Goal: Task Accomplishment & Management: Complete application form

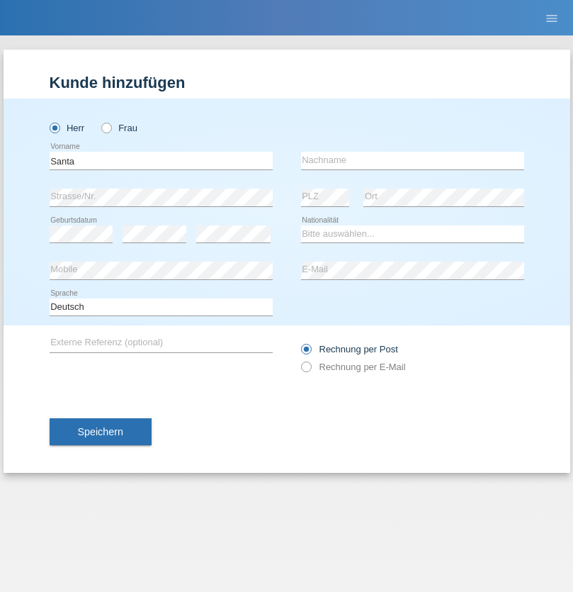
type input "Santa"
click at [412, 160] on input "text" at bounding box center [412, 161] width 223 height 18
type input "Patrik"
select select "SK"
select select "C"
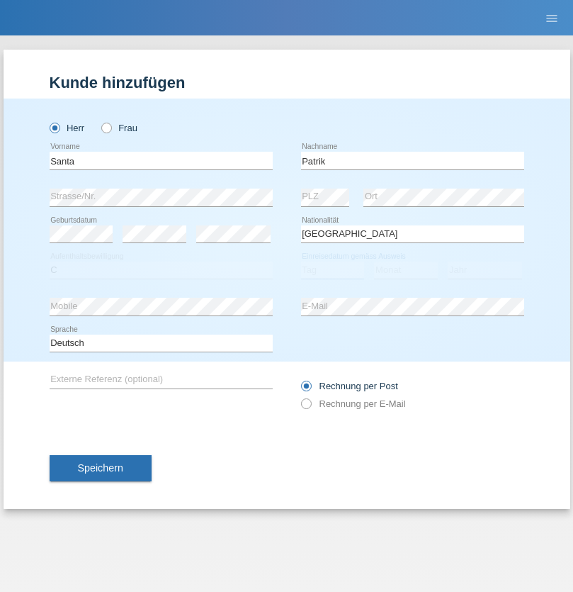
select select "11"
select select "06"
select select "2019"
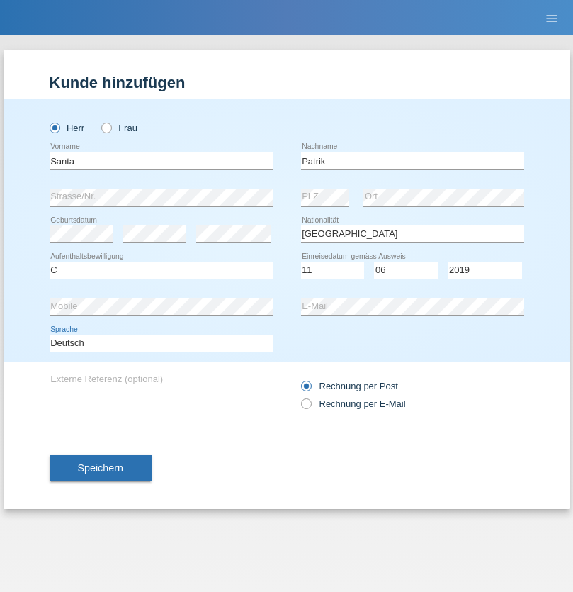
select select "en"
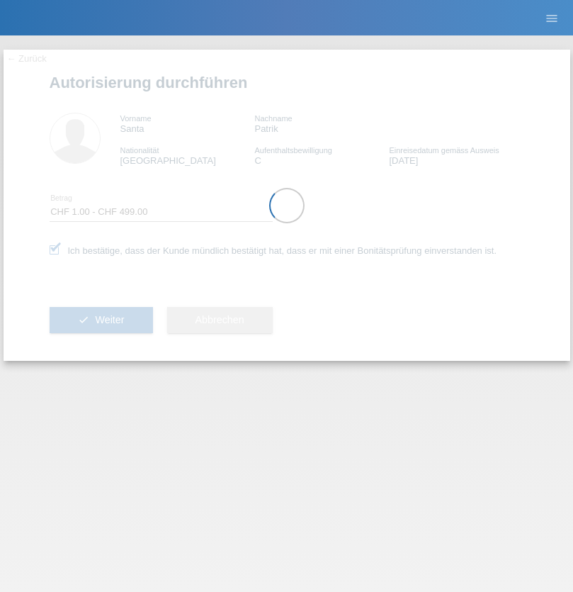
select select "1"
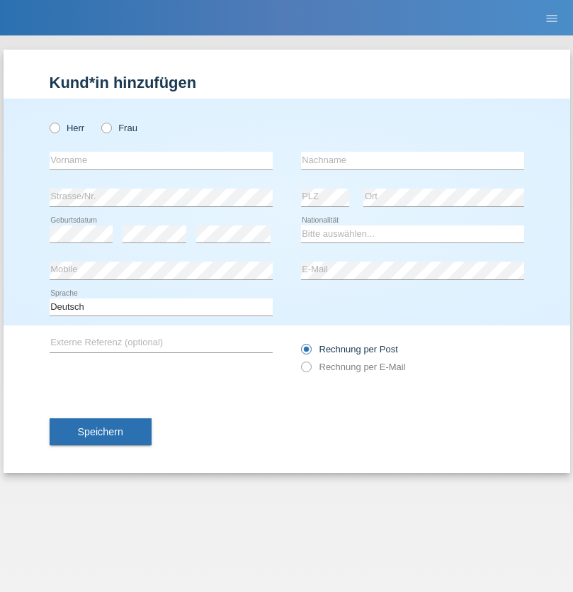
radio input "true"
click at [161, 160] on input "text" at bounding box center [161, 161] width 223 height 18
type input "Maria"
click at [412, 160] on input "text" at bounding box center [412, 161] width 223 height 18
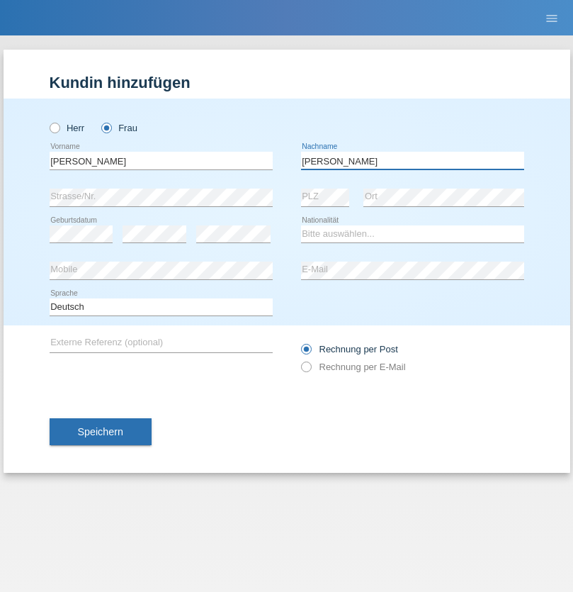
type input "Gomes"
select select "AO"
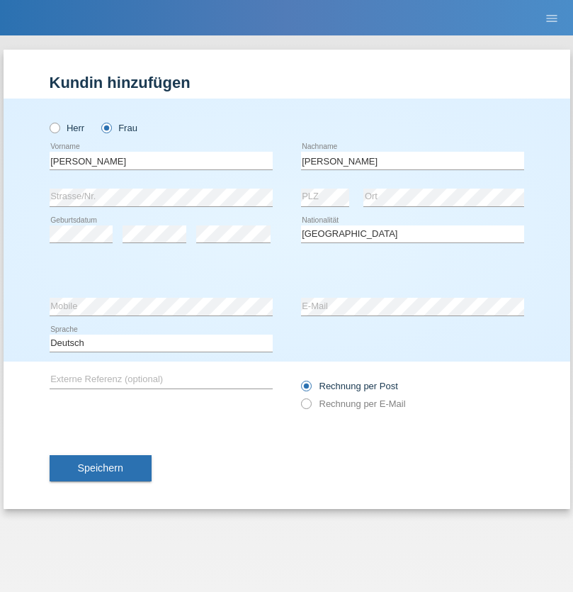
select select "C"
select select "20"
select select "04"
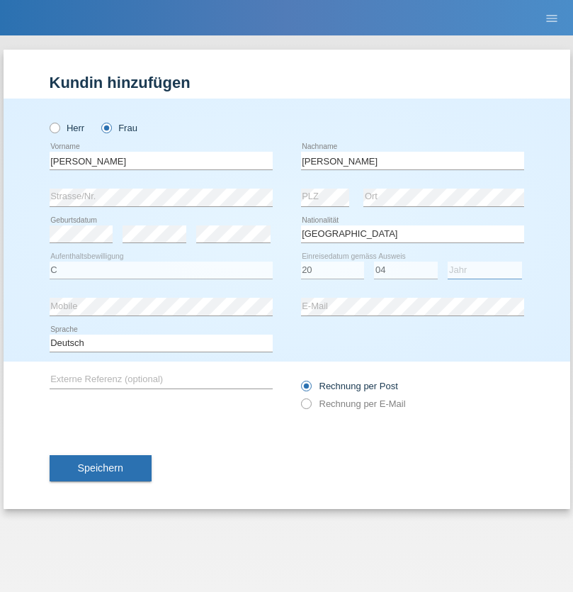
select select "2009"
select select "en"
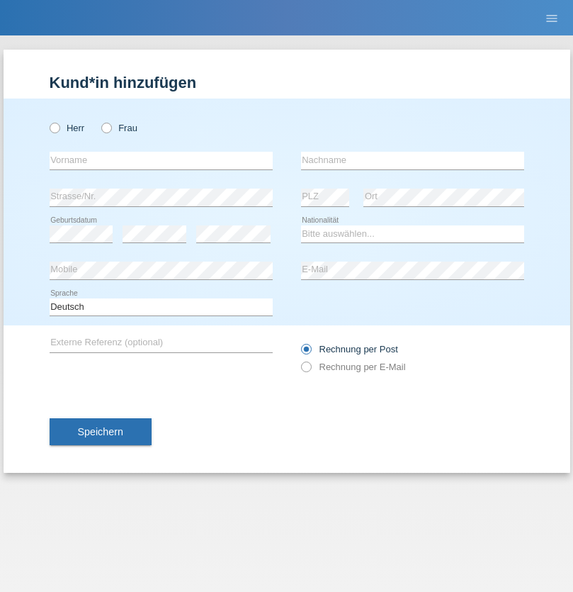
radio input "true"
click at [161, 160] on input "text" at bounding box center [161, 161] width 223 height 18
type input "Mohammad Qais"
click at [412, 160] on input "text" at bounding box center [412, 161] width 223 height 18
type input "Nemani"
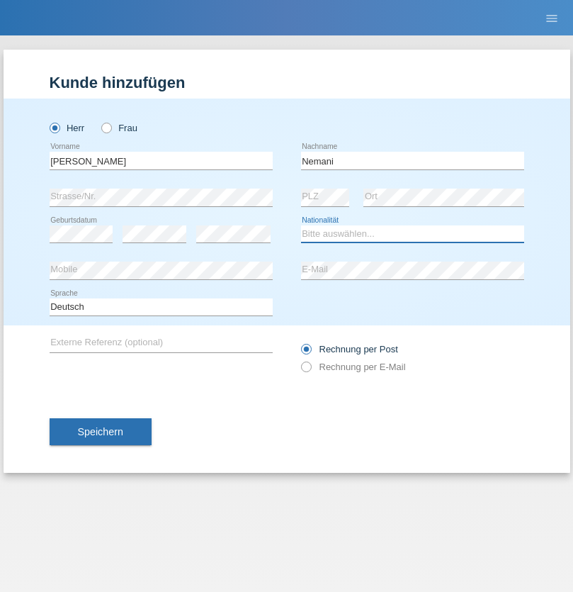
select select "AF"
select select "C"
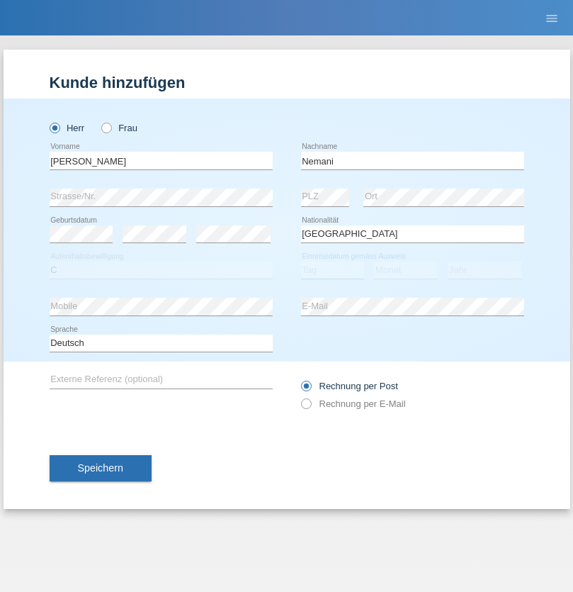
select select "02"
select select "01"
select select "2021"
